Goal: Information Seeking & Learning: Learn about a topic

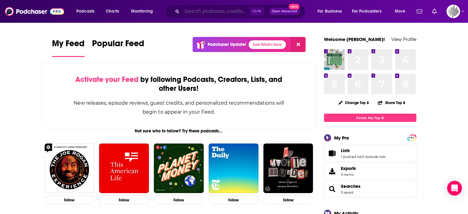
click at [207, 9] on input "Search podcasts, credits, & more..." at bounding box center [216, 11] width 68 height 10
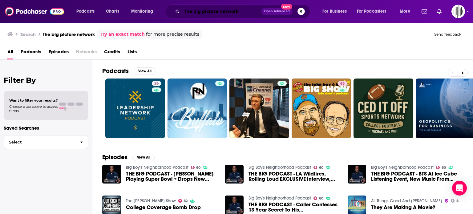
click at [210, 10] on input "the big picture network" at bounding box center [221, 11] width 79 height 10
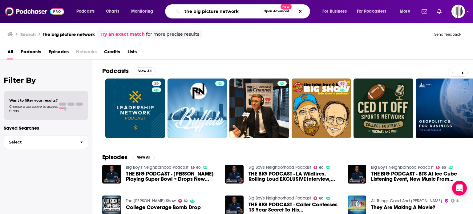
click at [210, 10] on input "the big picture network" at bounding box center [221, 11] width 79 height 10
type input "TBPN"
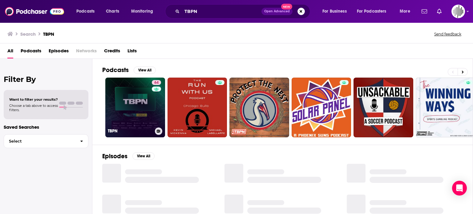
click at [136, 92] on link "64 TBPN" at bounding box center [135, 108] width 60 height 60
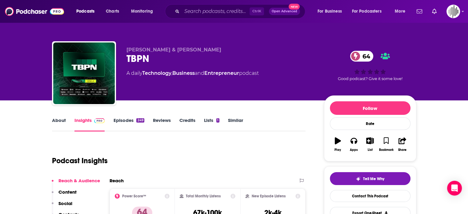
click at [131, 123] on link "Episodes 249" at bounding box center [128, 124] width 31 height 14
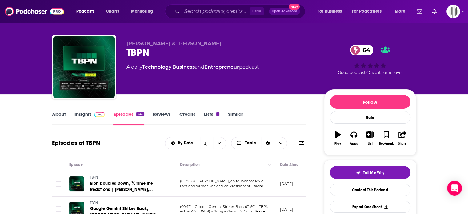
scroll to position [2, 0]
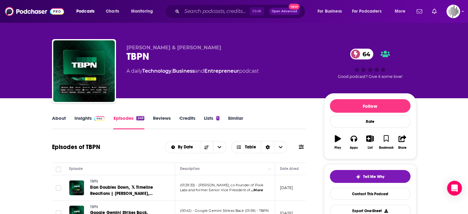
click at [76, 119] on link "Insights" at bounding box center [89, 122] width 30 height 14
